Goal: Information Seeking & Learning: Learn about a topic

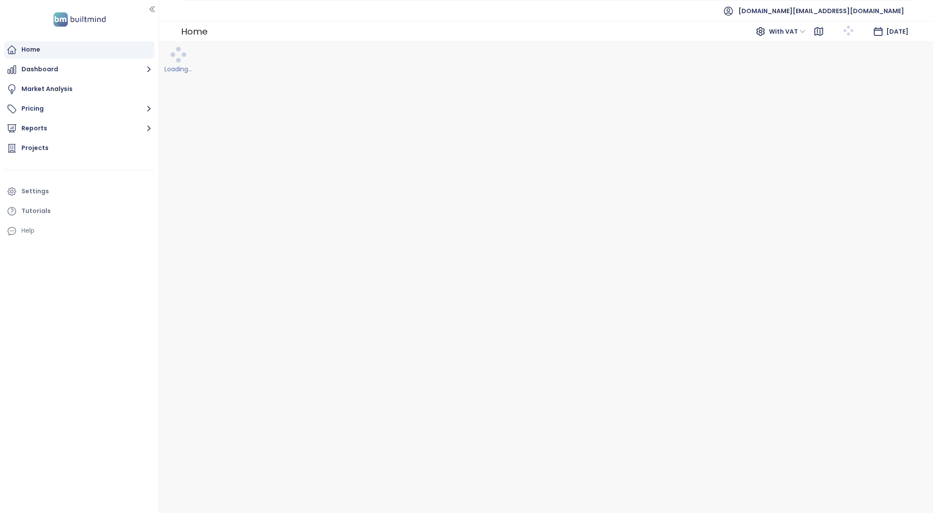
click at [68, 158] on ul "Home Dashboard Market Analysis Pricing Reports Projects Settings Tutorials Help" at bounding box center [79, 140] width 150 height 199
click at [50, 148] on div "Projects" at bounding box center [79, 147] width 150 height 17
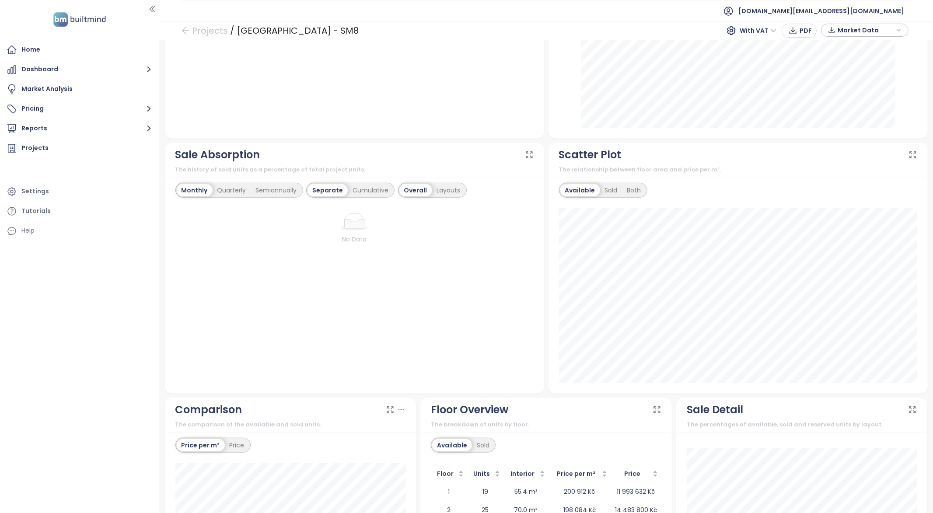
scroll to position [596, 0]
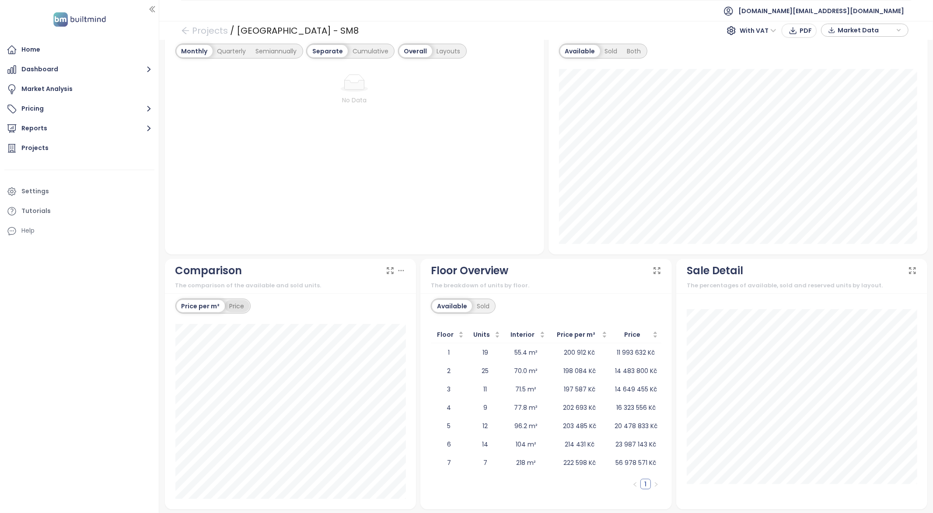
click at [236, 310] on div "Price" at bounding box center [237, 306] width 24 height 12
click at [209, 299] on div "Price per m² Price" at bounding box center [212, 306] width 75 height 15
click at [209, 300] on div "Price per m²" at bounding box center [200, 306] width 47 height 12
click at [236, 299] on div "Price per m² Price" at bounding box center [212, 306] width 75 height 15
click at [237, 306] on div "Price" at bounding box center [237, 306] width 24 height 12
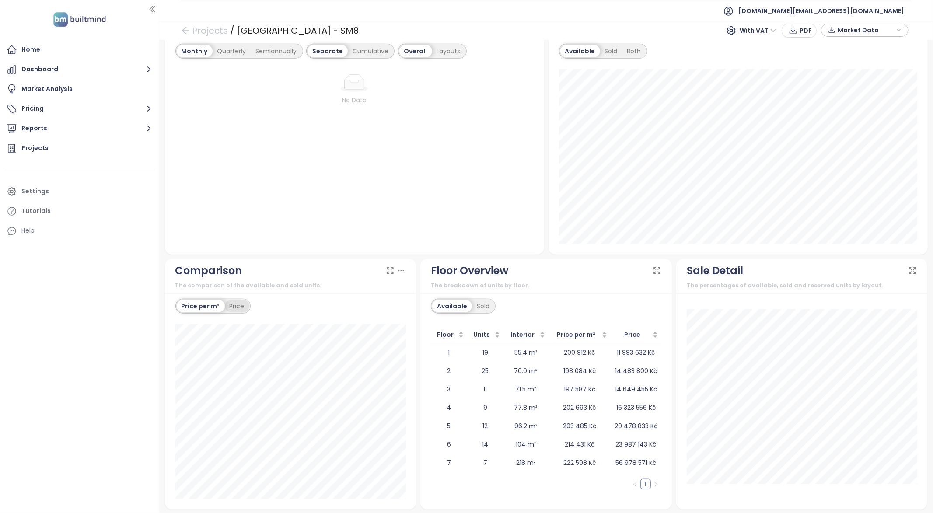
click at [234, 308] on div "Price" at bounding box center [237, 306] width 24 height 12
click at [201, 303] on div "Price per m²" at bounding box center [200, 306] width 47 height 12
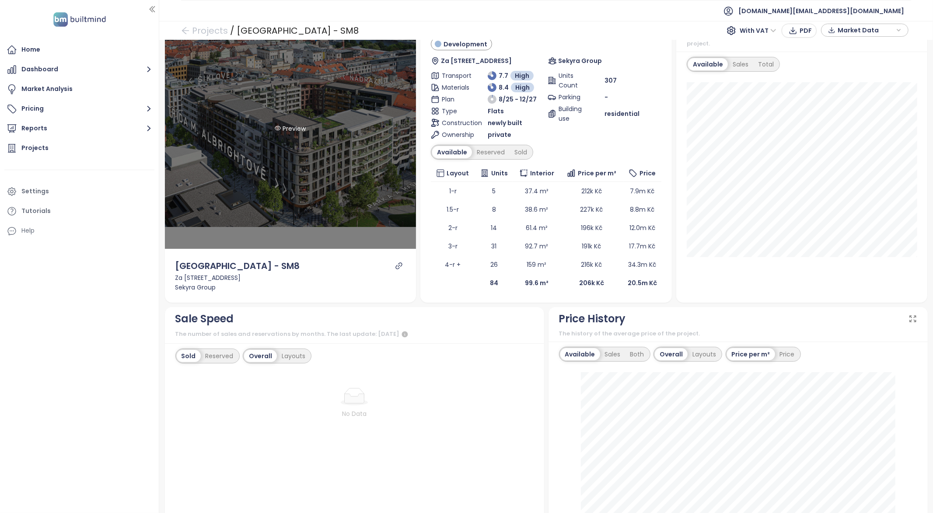
scroll to position [0, 0]
